Goal: Task Accomplishment & Management: Complete application form

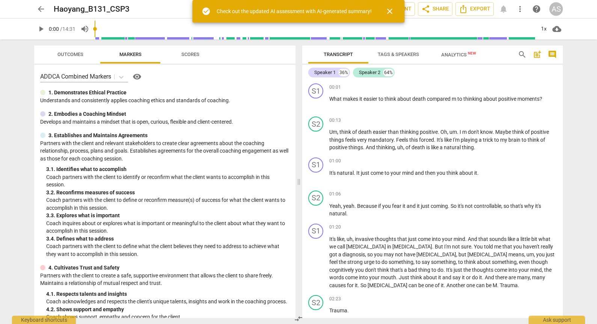
click at [38, 12] on span "arrow_back" at bounding box center [40, 9] width 9 height 9
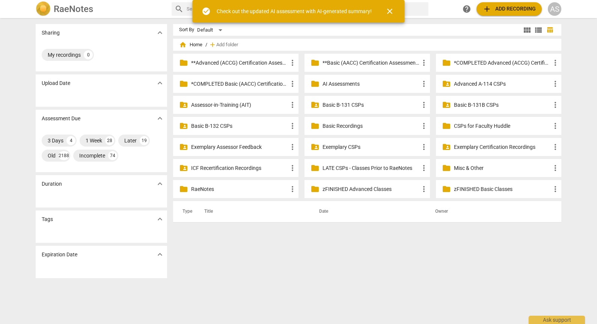
click at [383, 104] on p "Basic B-131 CSPs" at bounding box center [371, 105] width 97 height 8
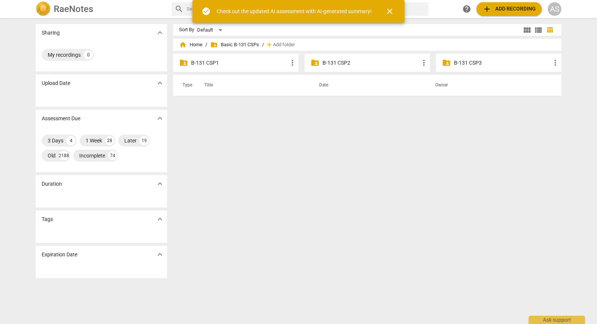
click at [487, 59] on p "B-131 CSP3" at bounding box center [502, 63] width 97 height 8
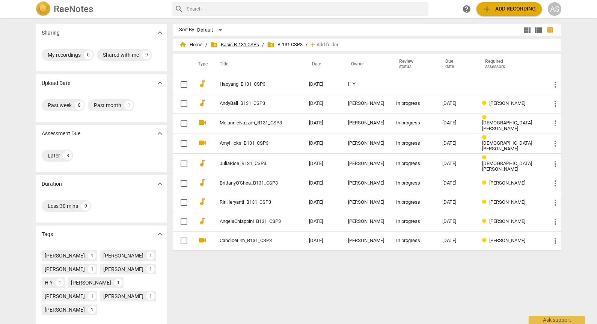
click at [253, 42] on span "folder_shared Basic B-131 CSPs" at bounding box center [234, 45] width 49 height 8
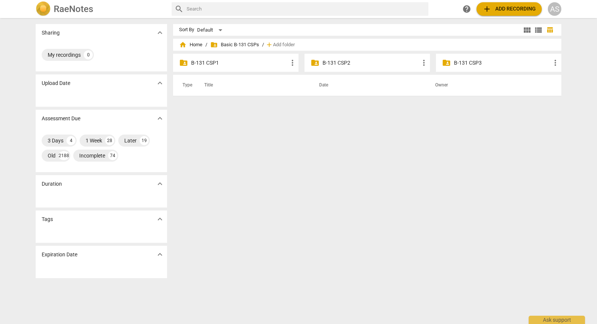
click at [361, 60] on p "B-131 CSP2" at bounding box center [371, 63] width 97 height 8
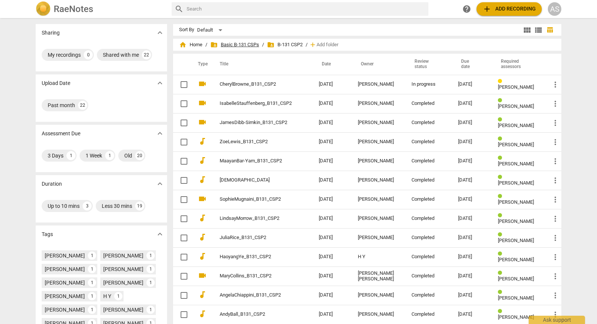
click at [245, 43] on span "folder_shared Basic B-131 CSPs" at bounding box center [234, 45] width 49 height 8
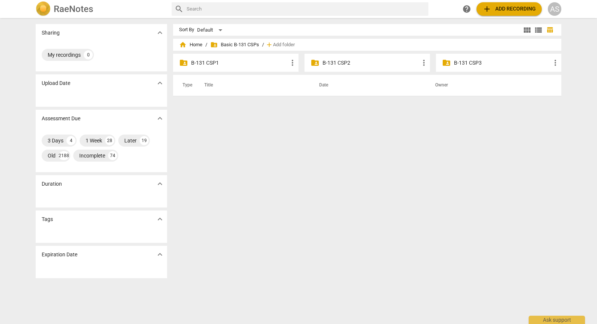
click at [474, 56] on div "folder_shared B-131 CSP3 more_vert" at bounding box center [498, 63] width 125 height 18
click at [476, 60] on p "B-131 CSP3" at bounding box center [502, 63] width 97 height 8
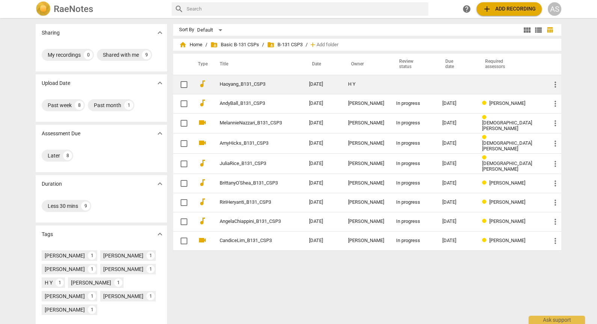
click at [258, 79] on td "Haoyang_B131_CSP3" at bounding box center [257, 84] width 92 height 19
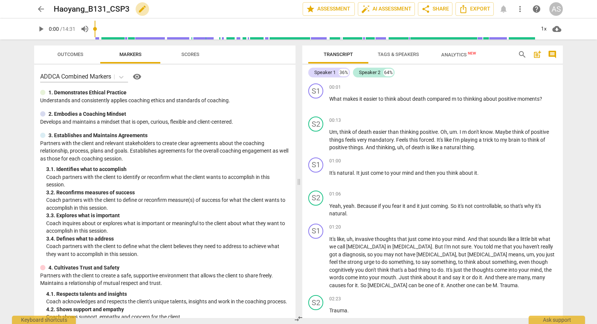
click at [144, 7] on span "edit" at bounding box center [142, 9] width 9 height 9
click at [86, 8] on input "Haoyang_B131_CSP3" at bounding box center [162, 9] width 216 height 14
type input "HaoyangYe_B131_CSP3"
click at [274, 5] on span "done" at bounding box center [276, 9] width 9 height 9
click at [328, 11] on span "star Assessment" at bounding box center [328, 9] width 45 height 9
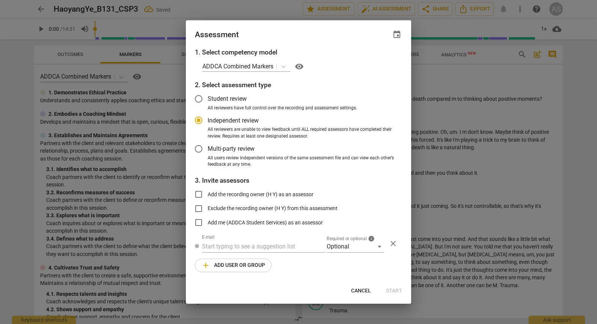
click at [395, 31] on span "event" at bounding box center [397, 34] width 9 height 9
radio input "false"
click at [376, 59] on input "date" at bounding box center [352, 60] width 53 height 11
type input "[DATE]"
click at [308, 31] on div at bounding box center [298, 162] width 597 height 324
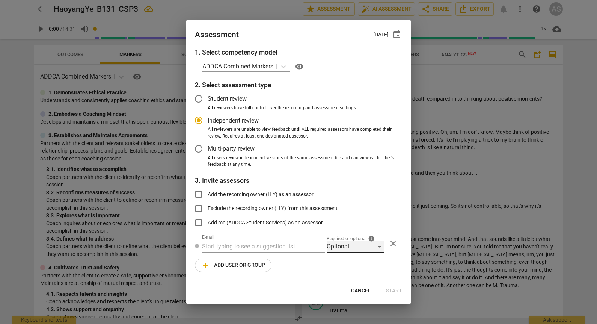
click at [346, 246] on div "Optional" at bounding box center [355, 246] width 57 height 12
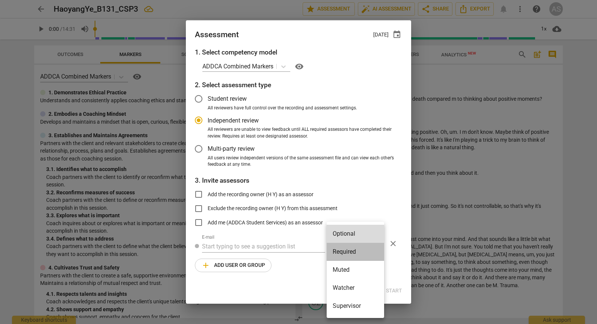
click at [344, 251] on li "Required" at bounding box center [355, 252] width 57 height 18
radio input "false"
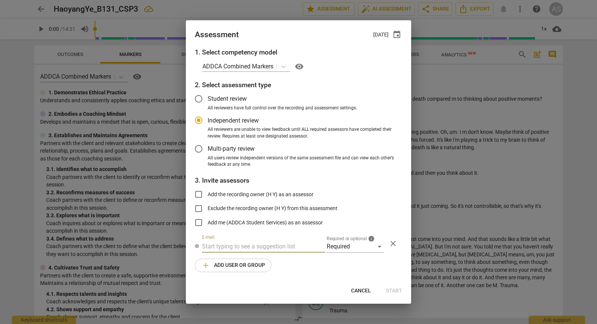
click at [269, 250] on input "text" at bounding box center [263, 246] width 123 height 12
type input "[PERSON_NAME]"
click at [303, 263] on strong "[DOMAIN_NAME]>" at bounding box center [327, 261] width 48 height 7
radio input "false"
type input "[PERSON_NAME] <[PERSON_NAME][EMAIL_ADDRESS][DOMAIN_NAME]>"
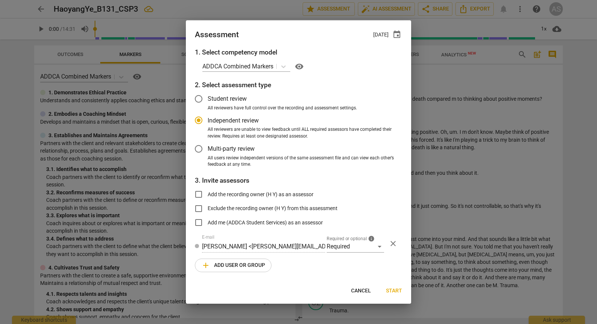
click at [258, 266] on span "add Add user or group" at bounding box center [233, 265] width 64 height 9
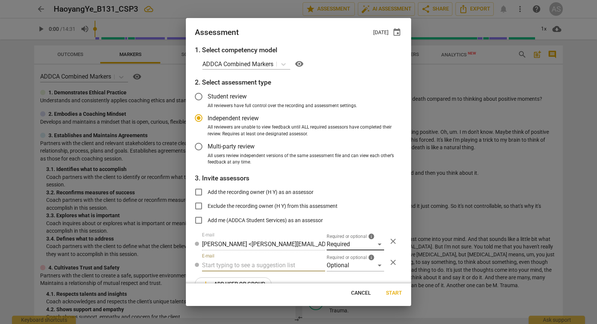
scroll to position [17, 0]
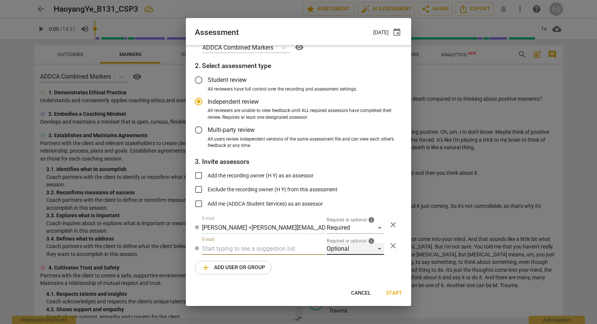
click at [338, 247] on div "Optional" at bounding box center [355, 249] width 57 height 12
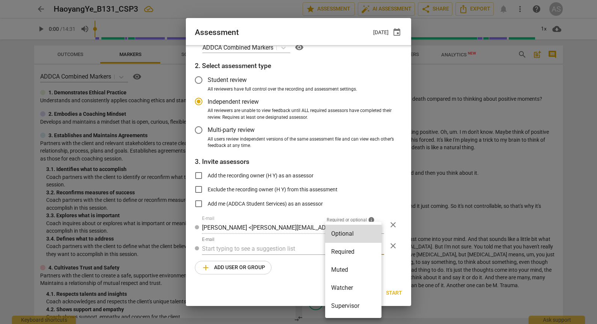
click at [351, 267] on li "Muted" at bounding box center [353, 270] width 56 height 18
radio input "false"
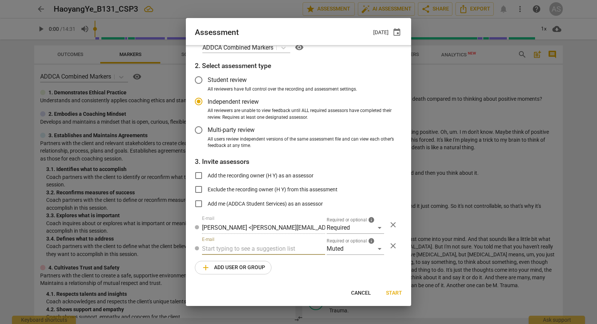
click at [262, 249] on input "text" at bounding box center [263, 249] width 123 height 12
type input "131"
click at [263, 262] on div "Basic B- 131 CSPs" at bounding box center [263, 264] width 122 height 18
radio input "false"
type input "Basic B-131 CSPs"
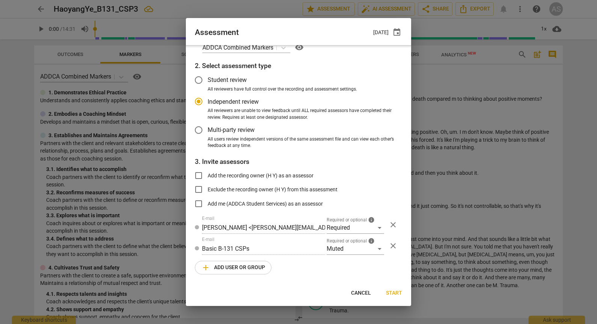
click at [397, 292] on span "Start" at bounding box center [394, 293] width 16 height 8
radio input "false"
type input "[PERSON_NAME] <[EMAIL_ADDRESS][DOMAIN_NAME]>"
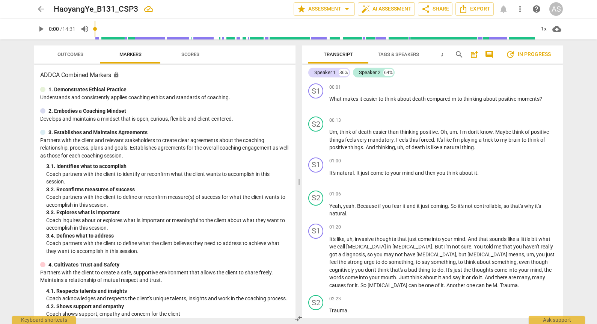
click at [38, 3] on button "arrow_back" at bounding box center [41, 9] width 14 height 14
